Goal: Check status: Check status

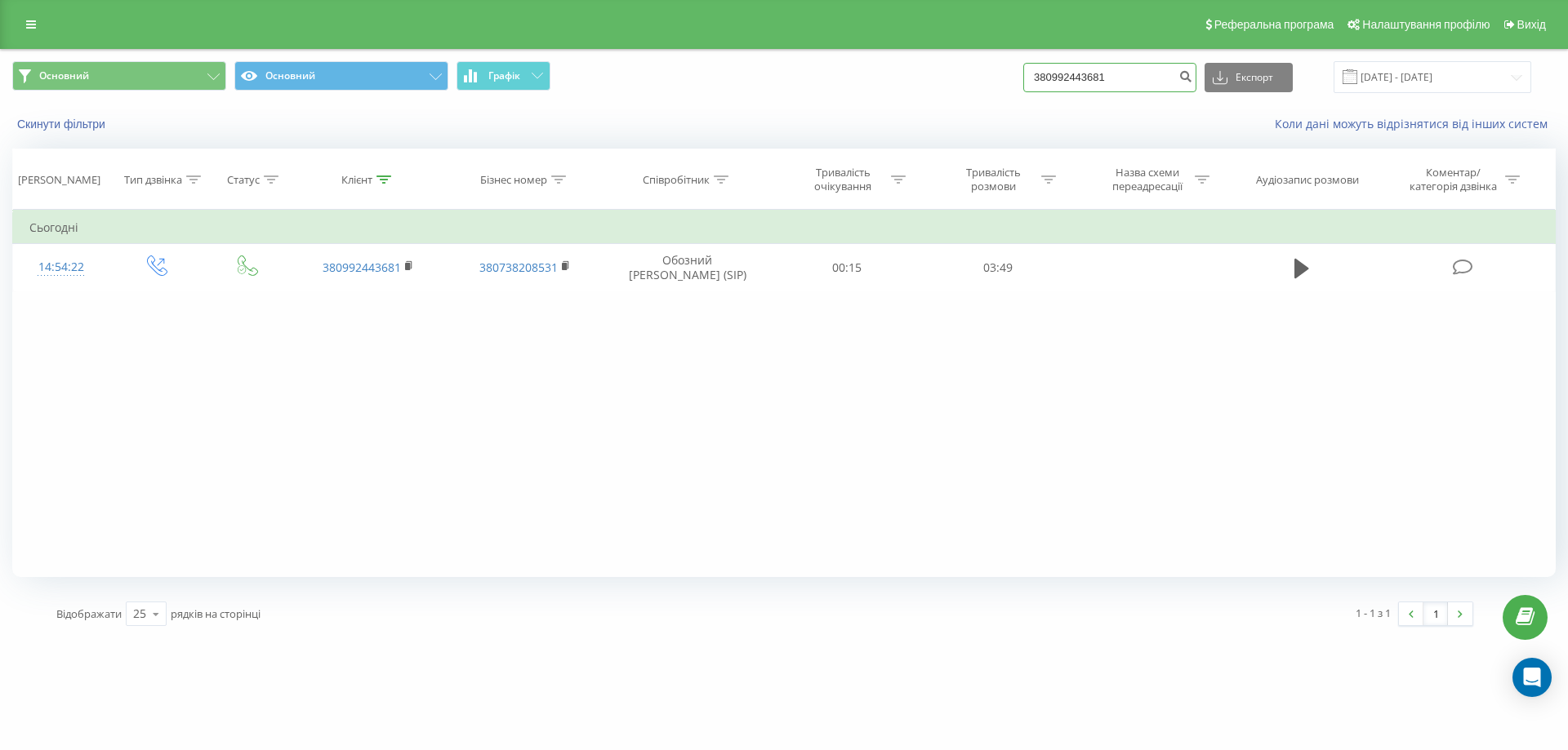
click at [1114, 76] on input "380992443681" at bounding box center [1110, 77] width 173 height 30
paste input "664230802"
type input "380664230802"
